Goal: Task Accomplishment & Management: Use online tool/utility

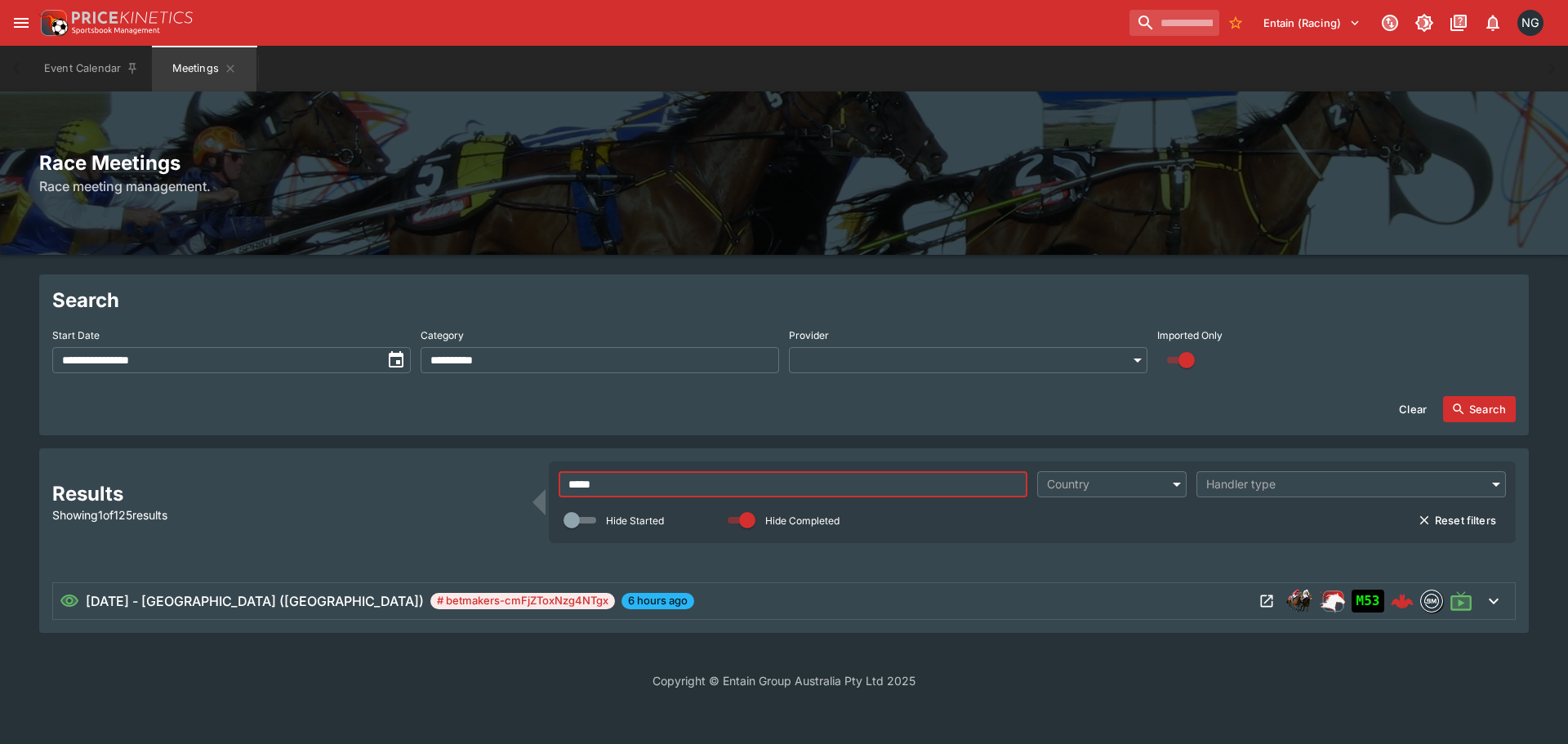
type input "*****"
click at [1271, 600] on icon "Open Meeting" at bounding box center [1266, 600] width 16 height 16
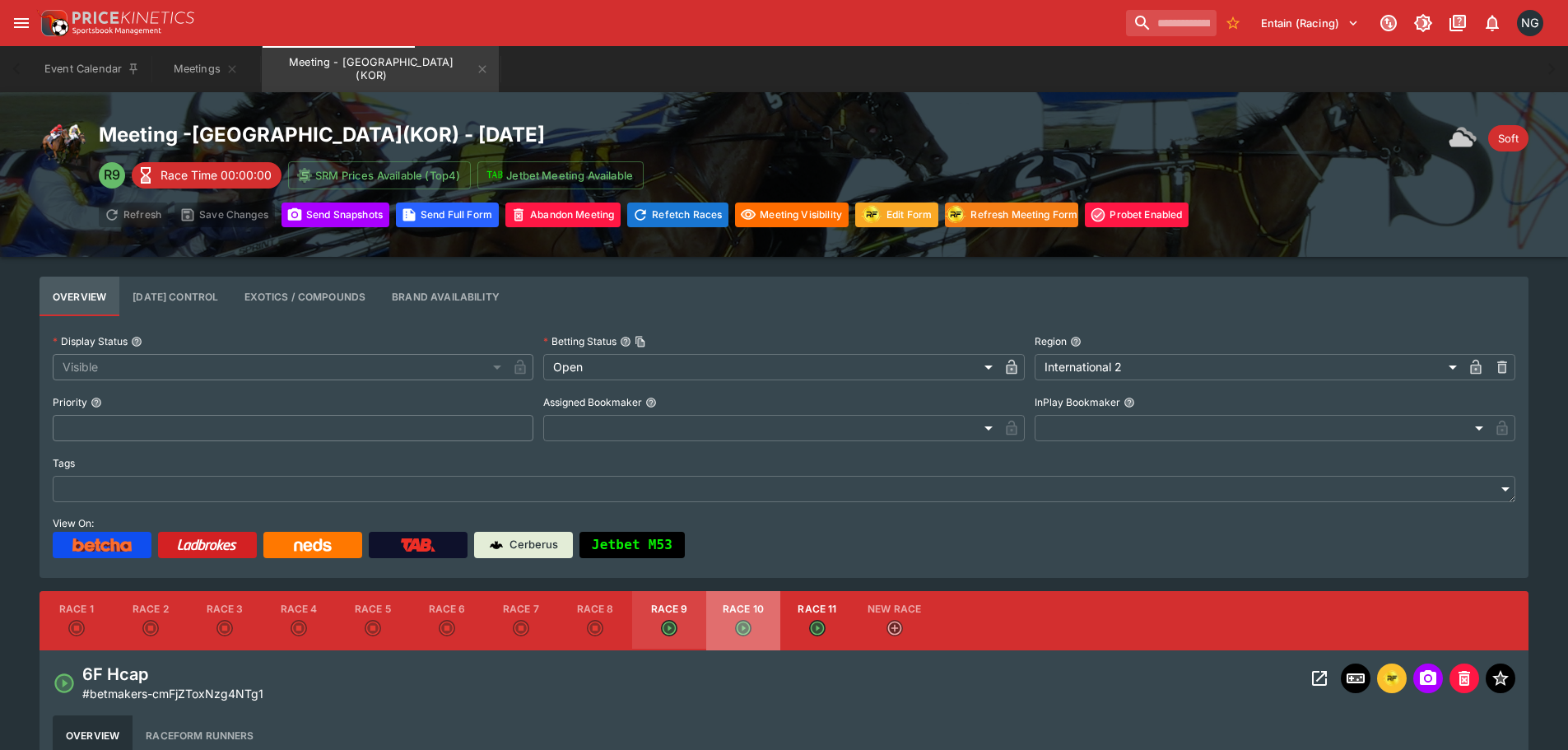
click at [740, 608] on button "Race 10" at bounding box center [742, 621] width 74 height 59
type input "**********"
click at [1310, 669] on icon "Open Event" at bounding box center [1320, 678] width 20 height 20
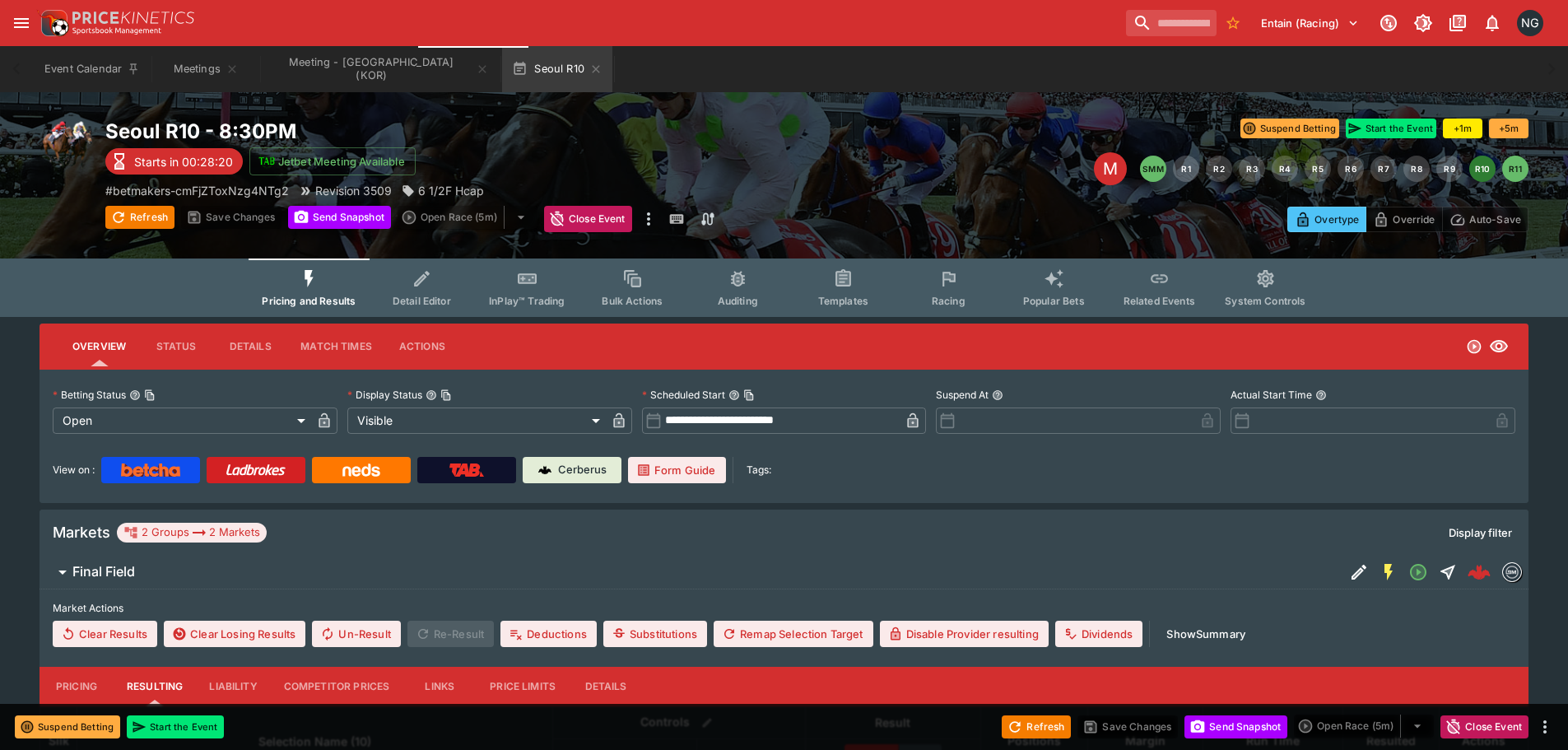
drag, startPoint x: 949, startPoint y: 289, endPoint x: 966, endPoint y: 300, distance: 20.2
click at [950, 289] on icon "Event type filters" at bounding box center [948, 279] width 21 height 21
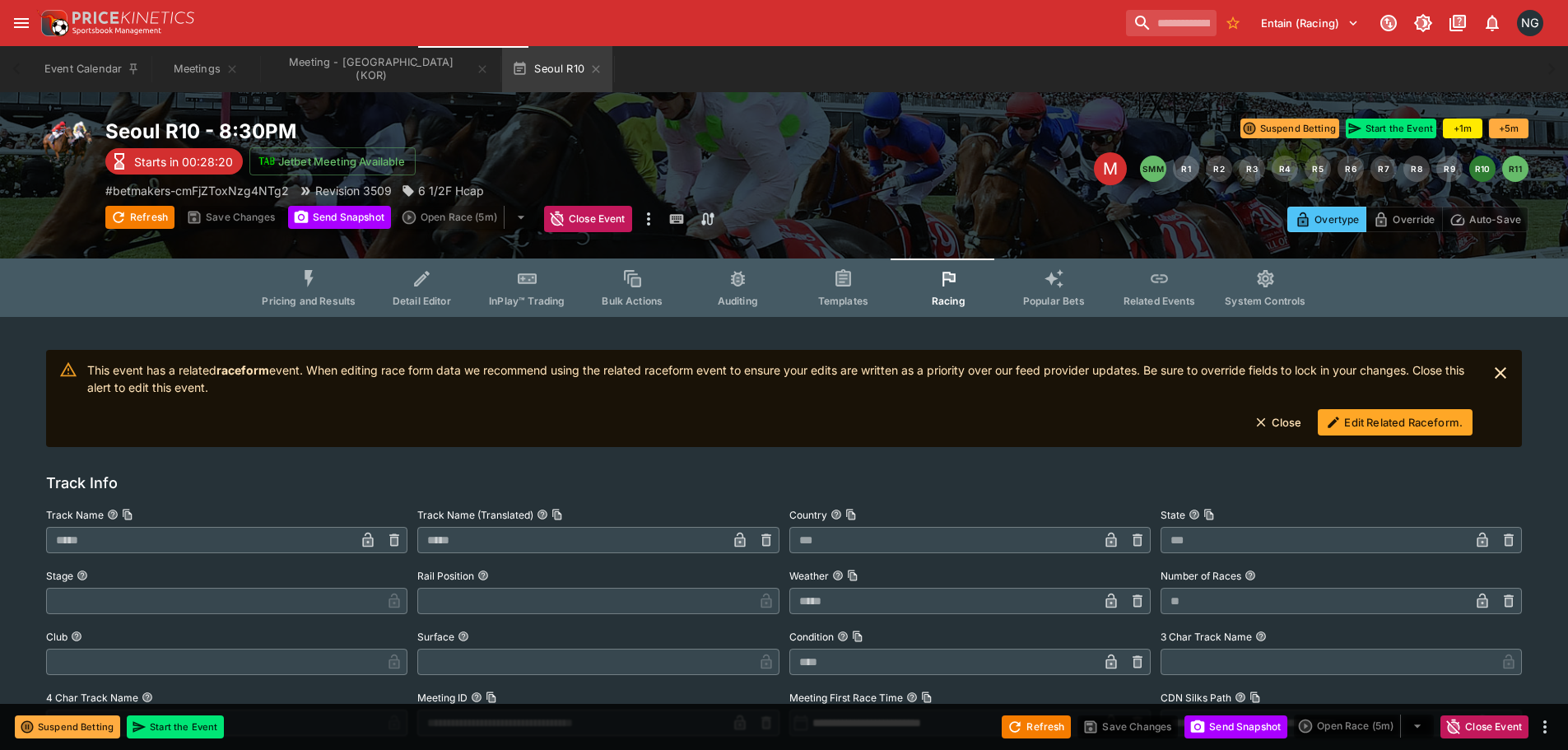
click at [1381, 427] on button "Edit Related Raceform." at bounding box center [1394, 422] width 154 height 26
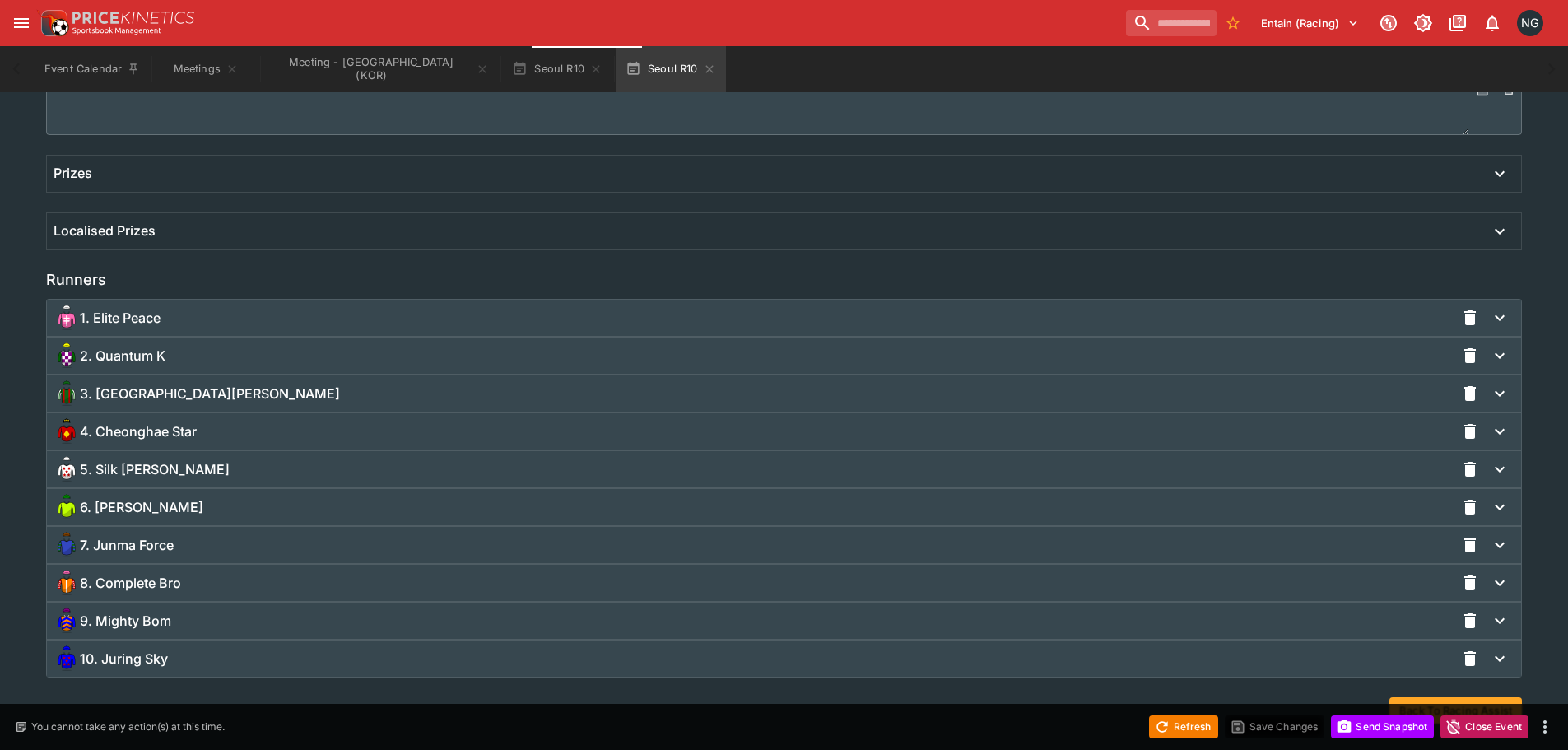
click at [311, 424] on div "4. Cheonghae Star" at bounding box center [755, 431] width 1402 height 26
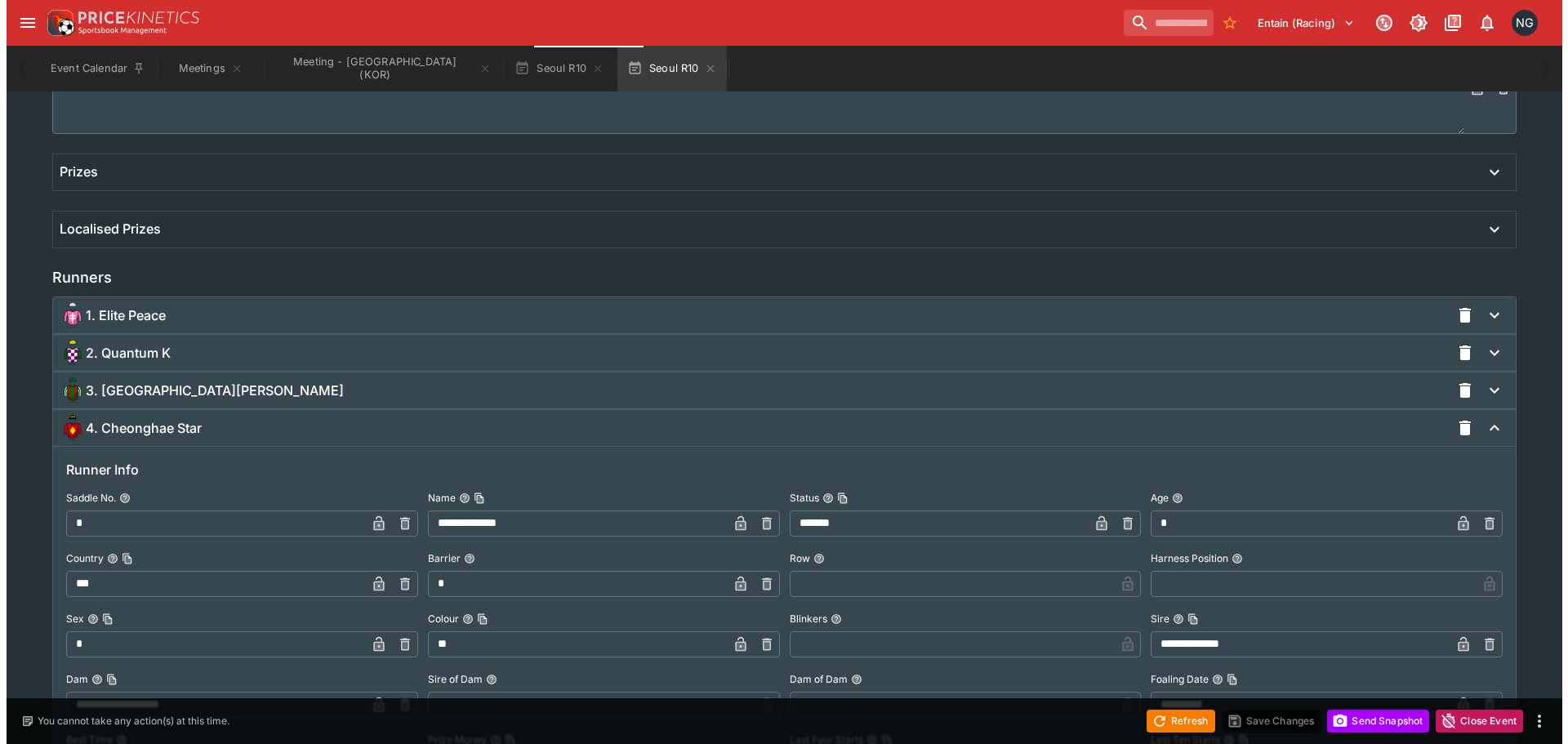
scroll to position [1392, 0]
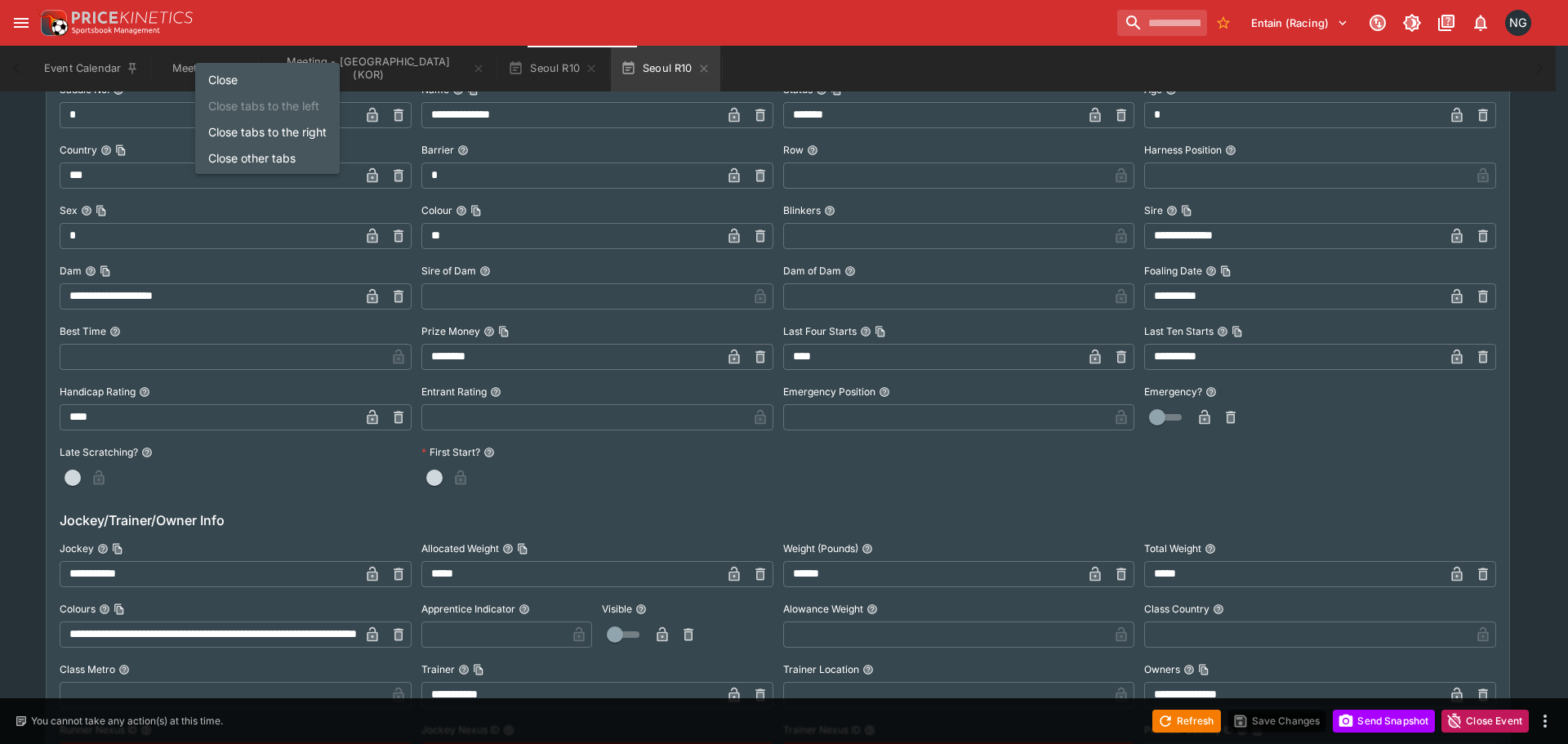
click at [233, 130] on li "Close tabs to the right" at bounding box center [267, 130] width 145 height 26
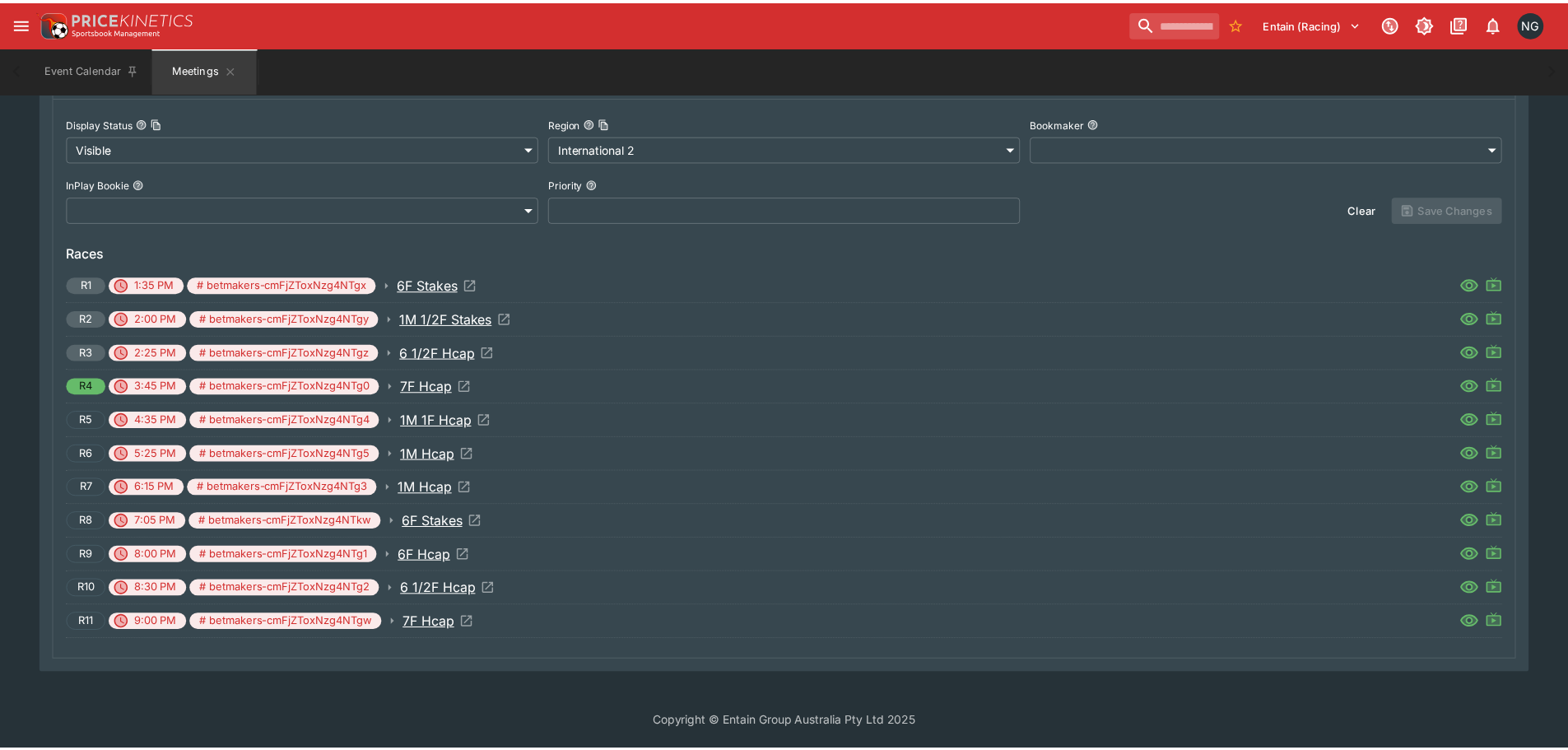
scroll to position [527, 0]
